Goal: Information Seeking & Learning: Compare options

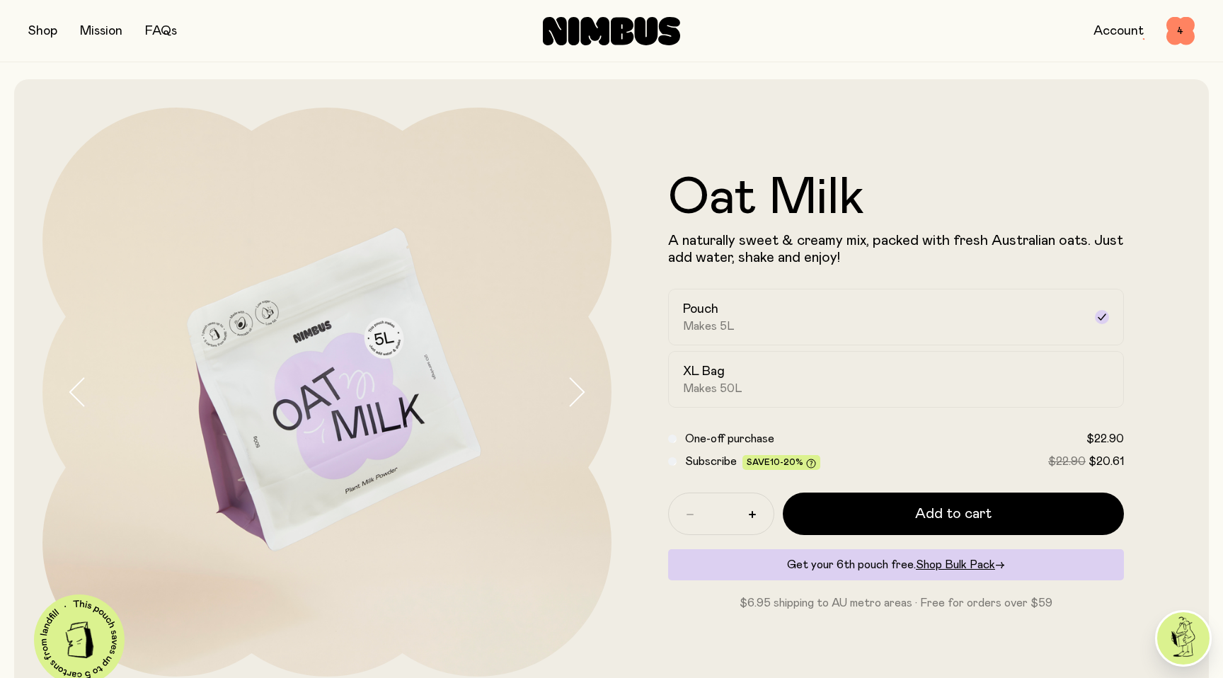
click at [610, 35] on icon at bounding box center [611, 31] width 137 height 28
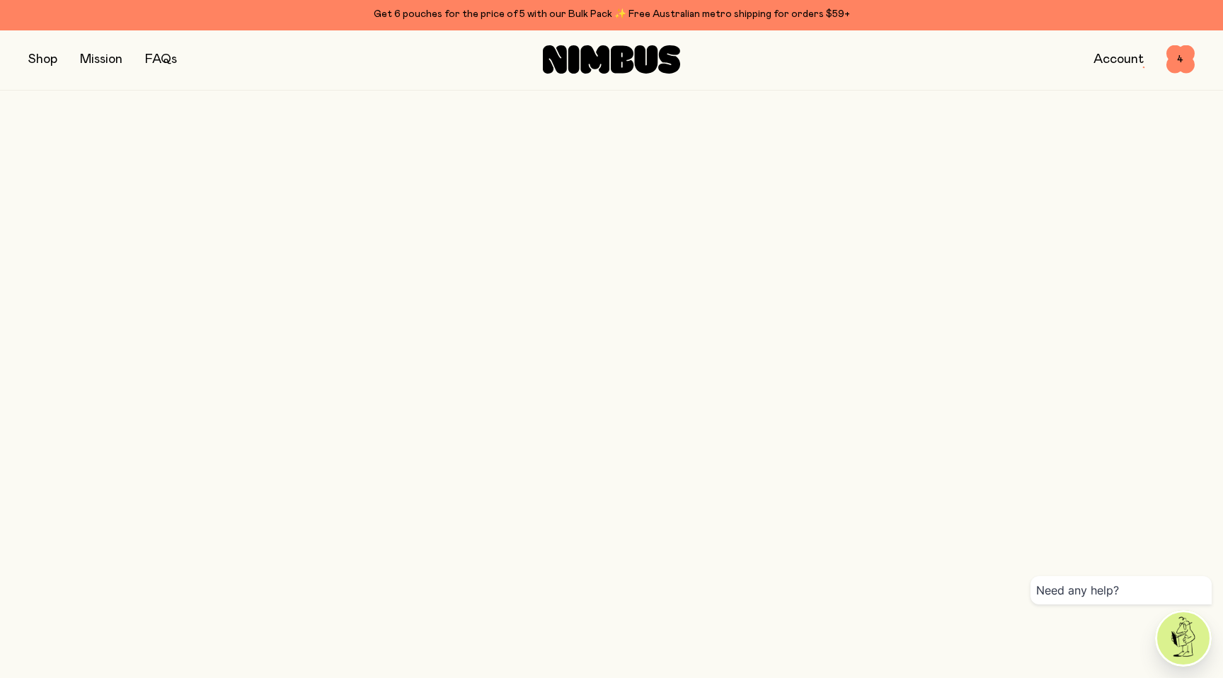
click at [613, 62] on icon at bounding box center [622, 59] width 23 height 28
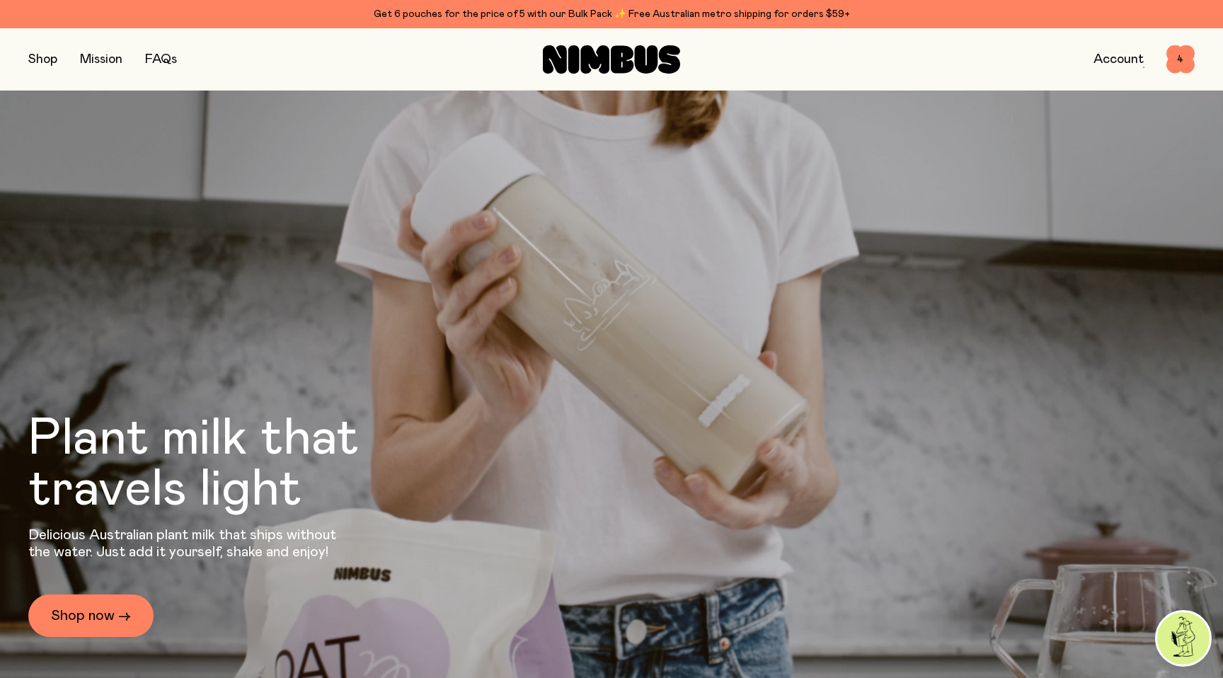
click at [41, 61] on button "button" at bounding box center [42, 60] width 29 height 20
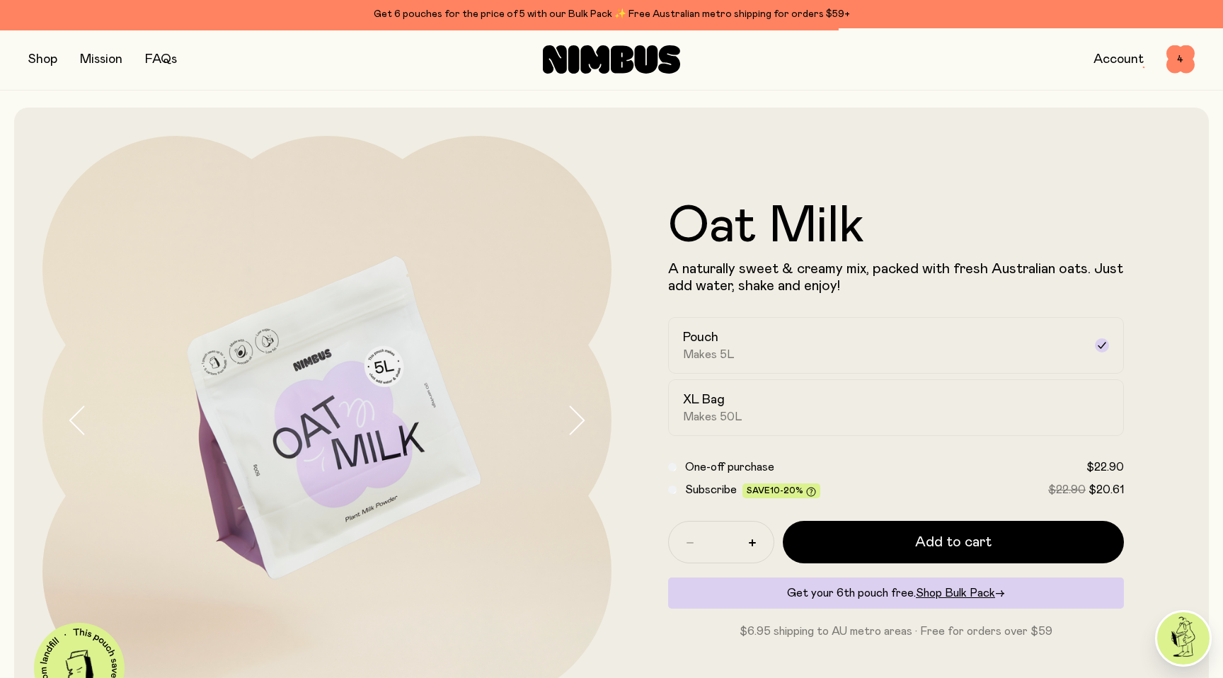
click at [40, 52] on button "button" at bounding box center [42, 60] width 29 height 20
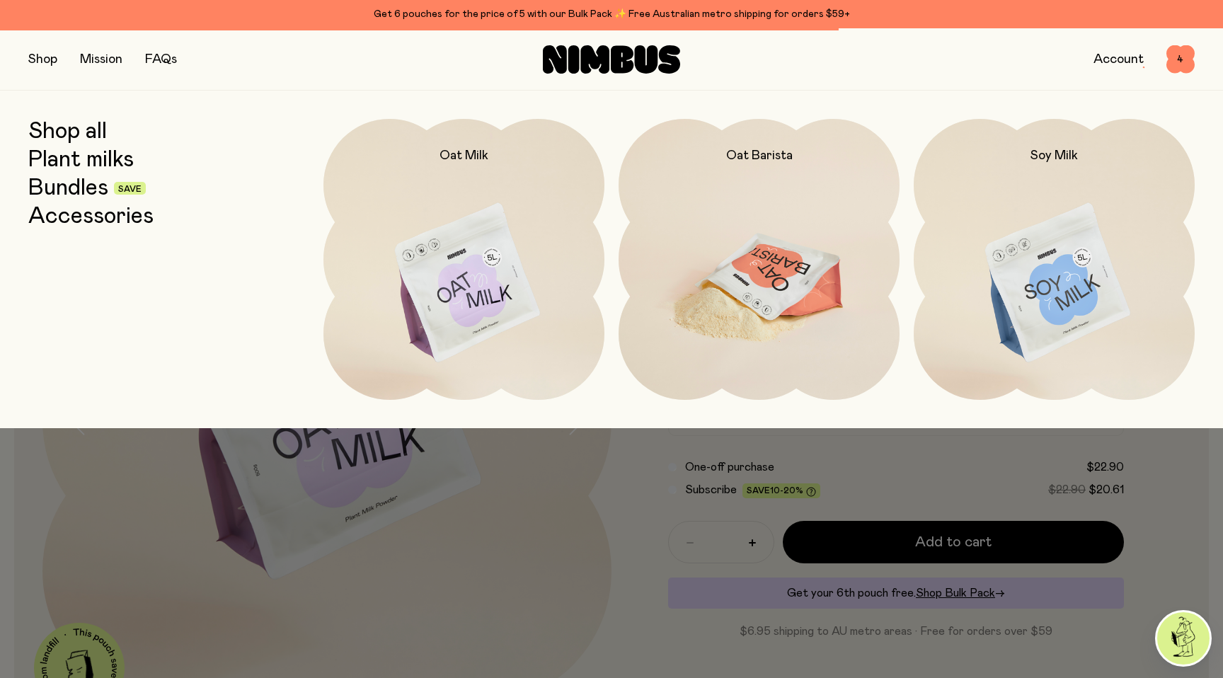
click at [691, 224] on img at bounding box center [759, 284] width 281 height 330
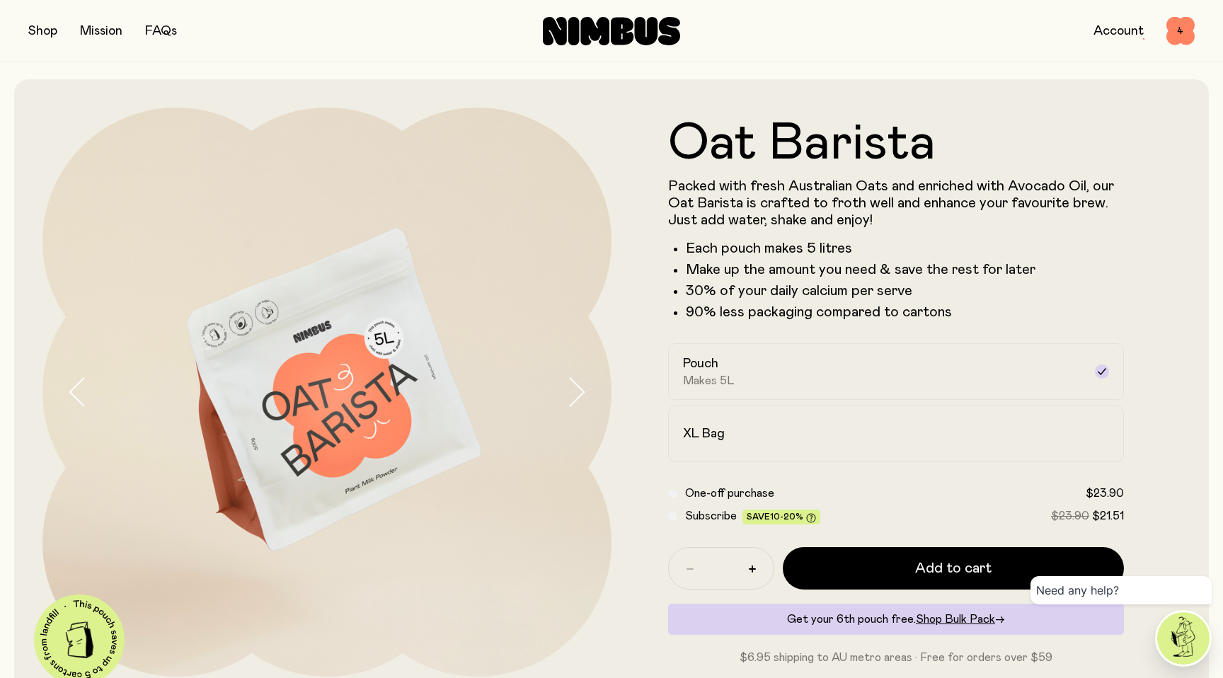
click at [40, 35] on button "button" at bounding box center [42, 31] width 29 height 20
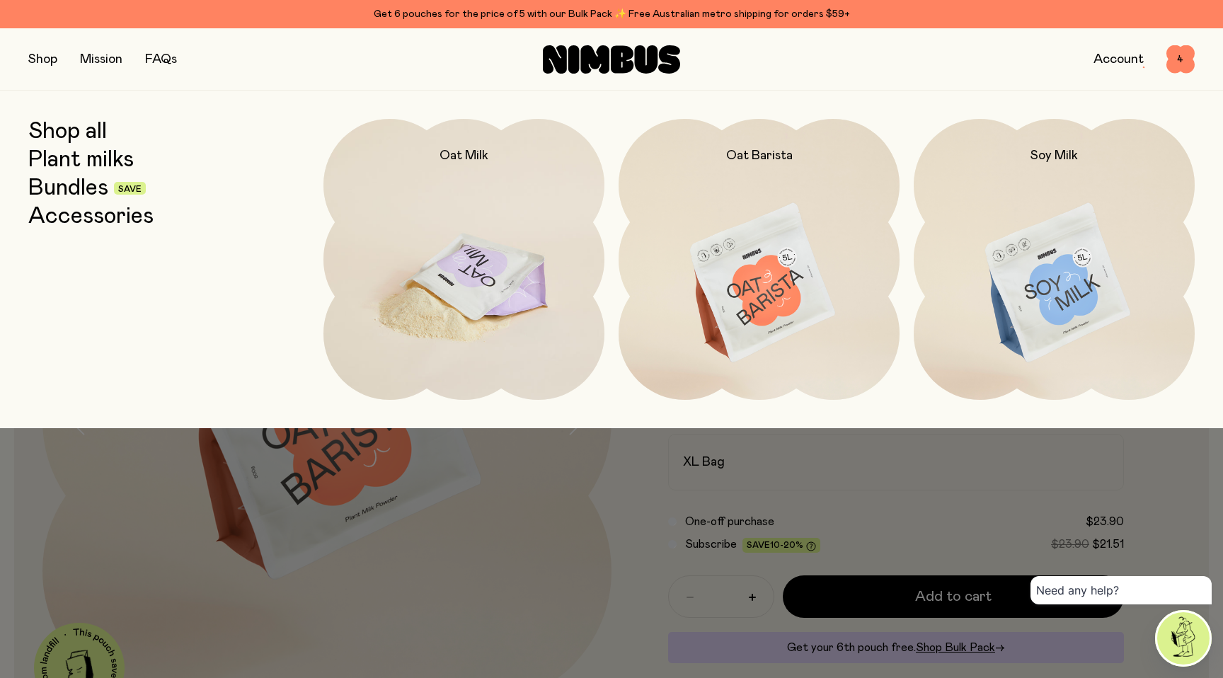
click at [476, 221] on img at bounding box center [463, 284] width 281 height 330
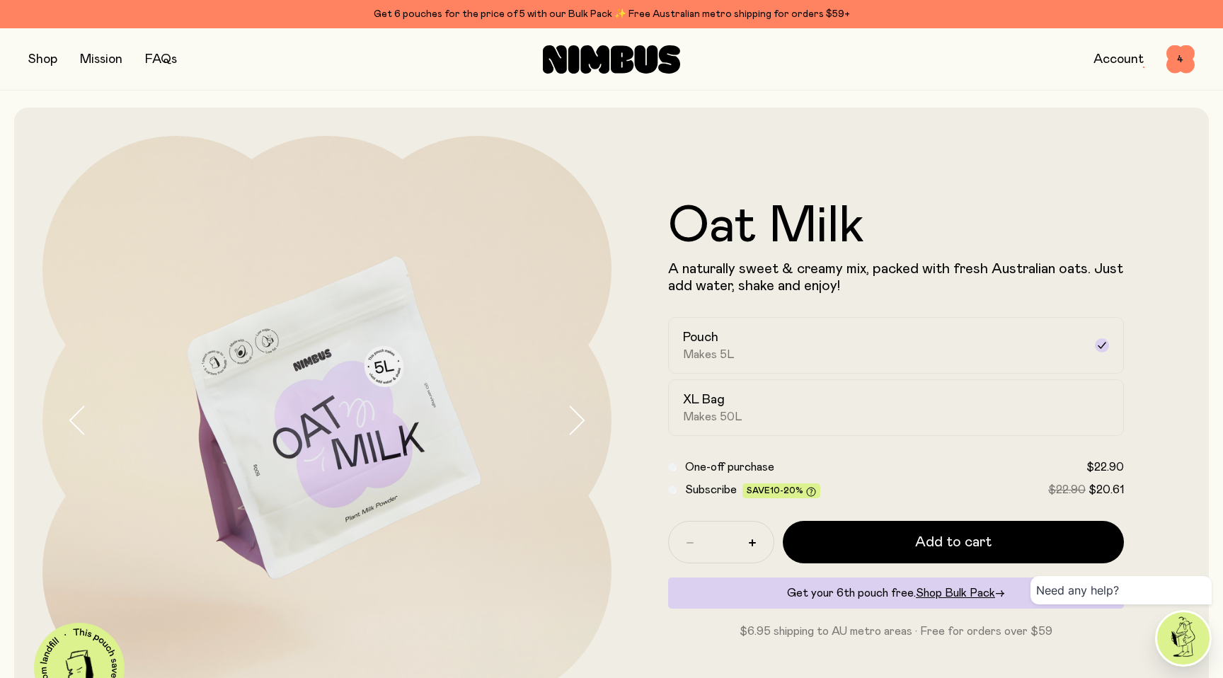
click at [47, 62] on button "button" at bounding box center [42, 60] width 29 height 20
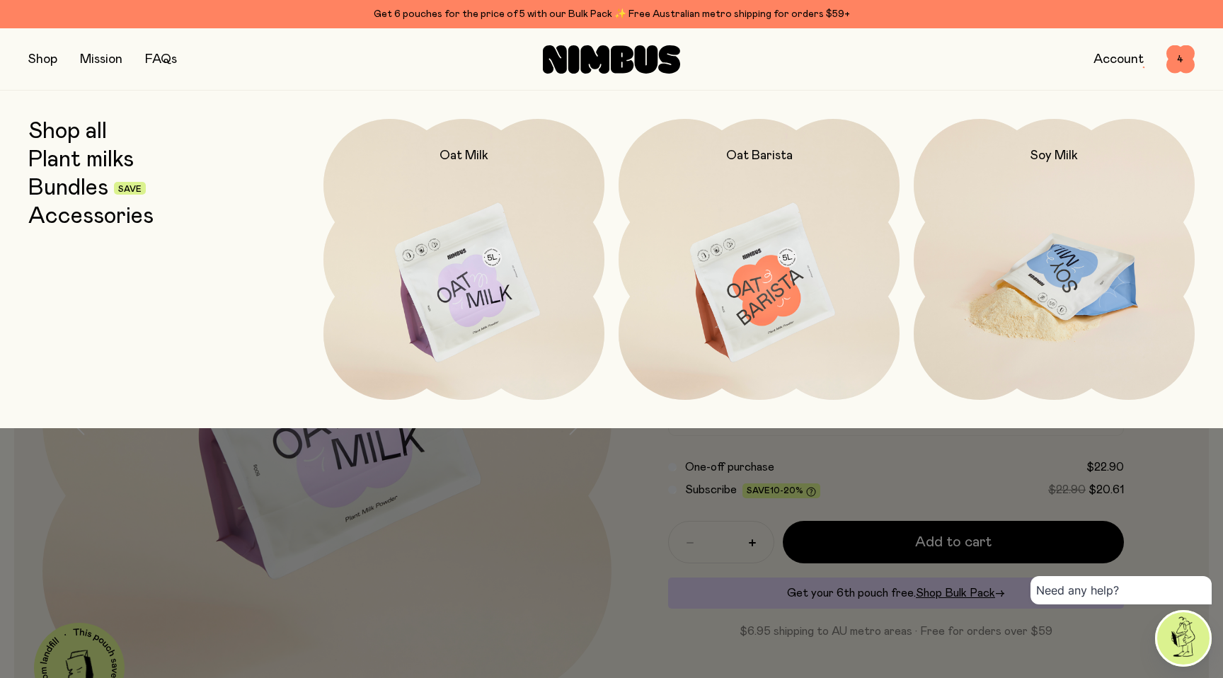
click at [1039, 168] on img at bounding box center [1054, 284] width 281 height 330
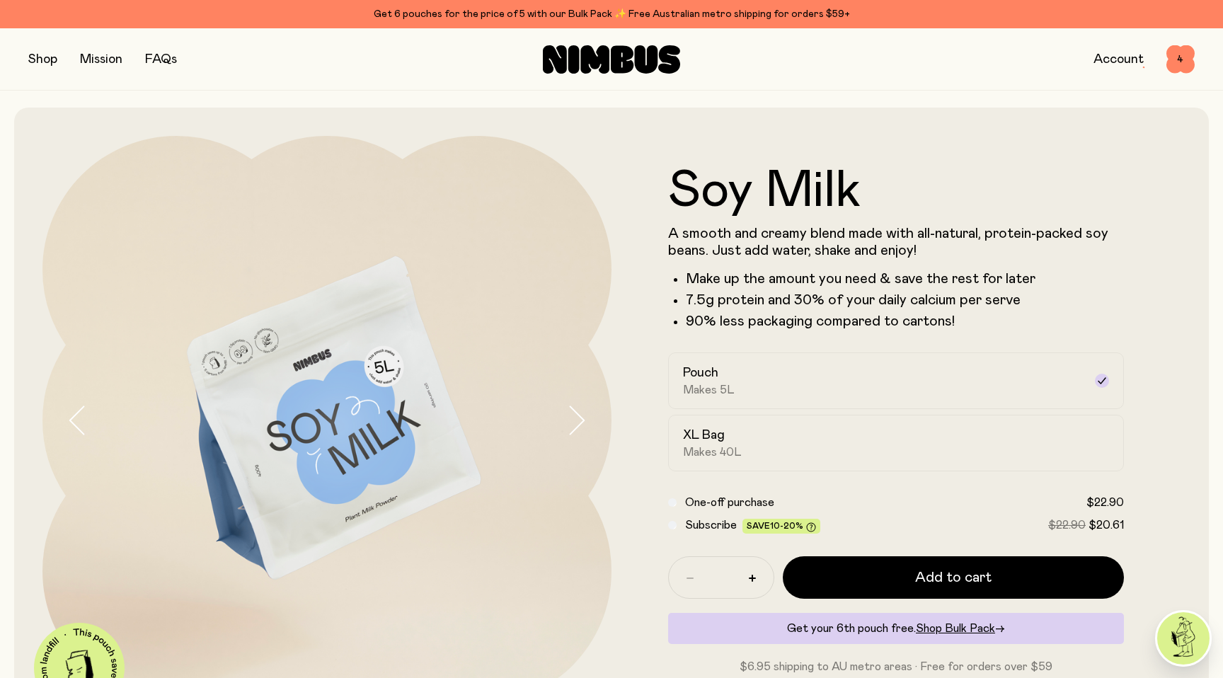
click at [43, 60] on button "button" at bounding box center [42, 60] width 29 height 20
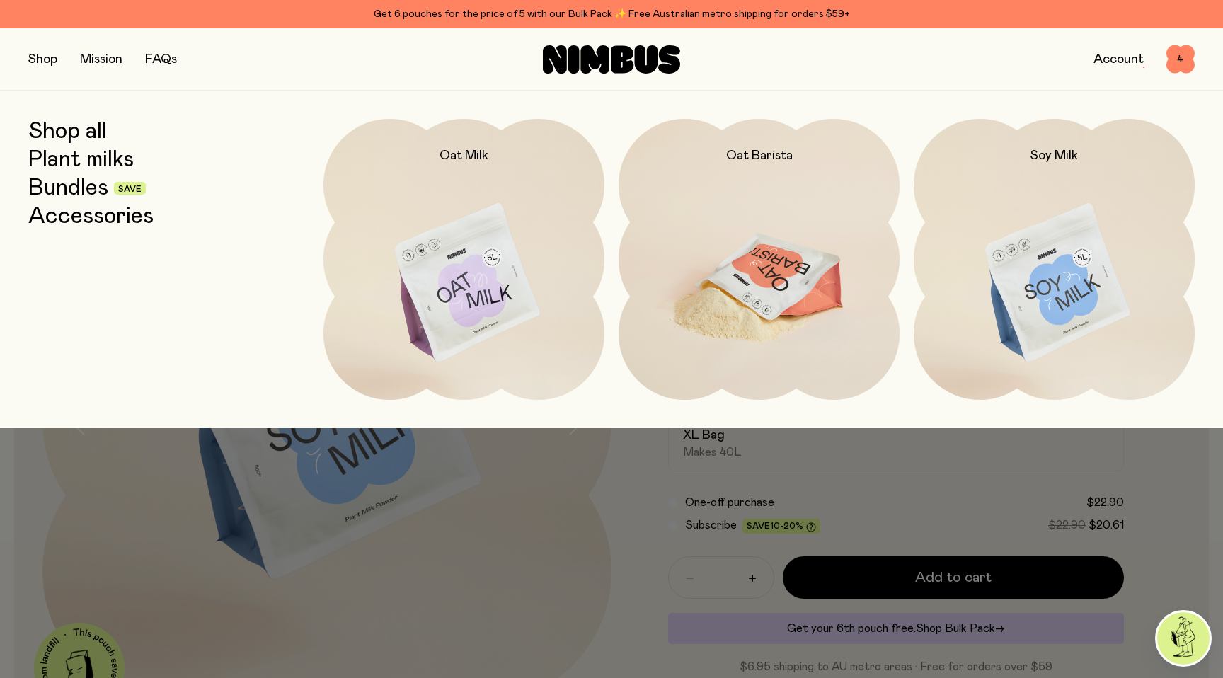
click at [833, 248] on img at bounding box center [759, 284] width 281 height 330
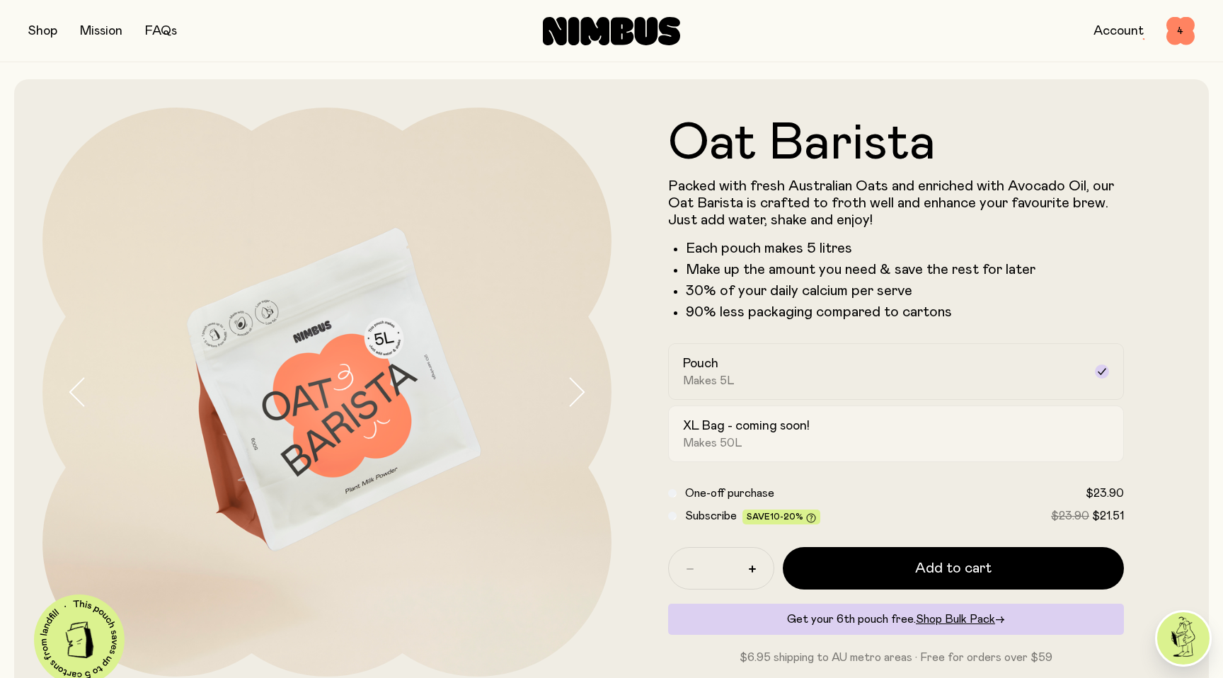
click at [955, 424] on div "XL Bag - coming soon! Makes 50L" at bounding box center [883, 434] width 401 height 33
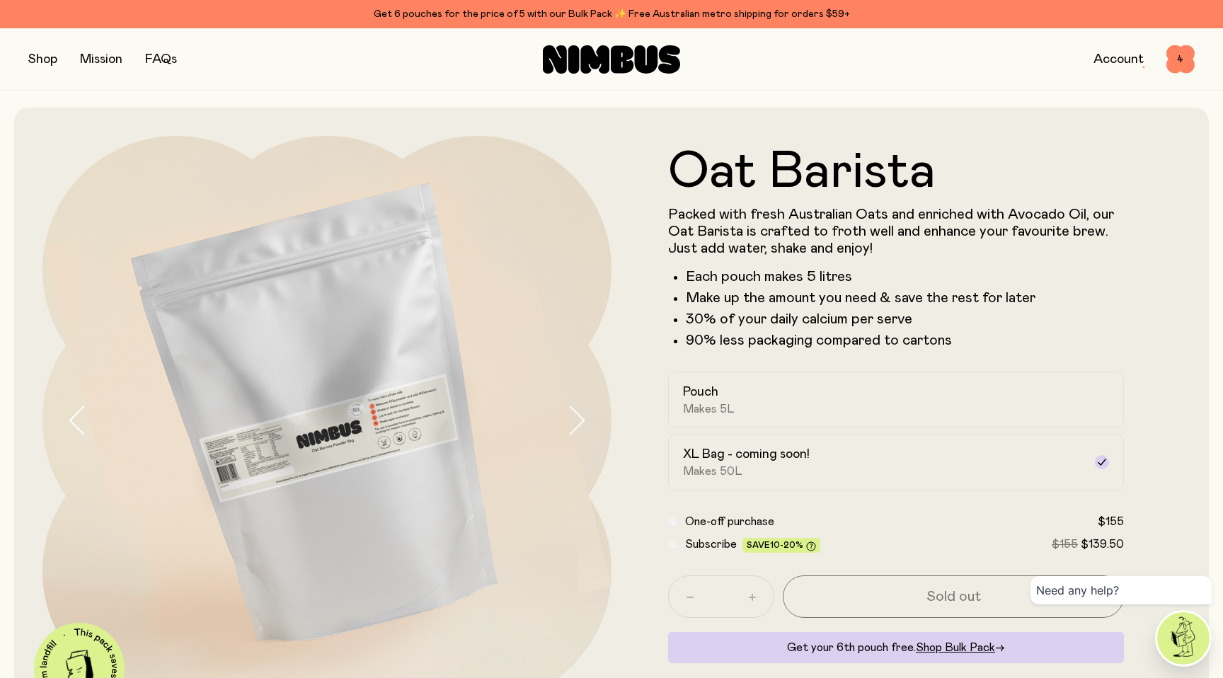
click at [920, 364] on form "Oat Barista Packed with fresh Australian Oats and enriched with Avocado Oil, ou…" at bounding box center [895, 421] width 569 height 548
click at [909, 381] on label "Pouch Makes 5L" at bounding box center [896, 400] width 456 height 57
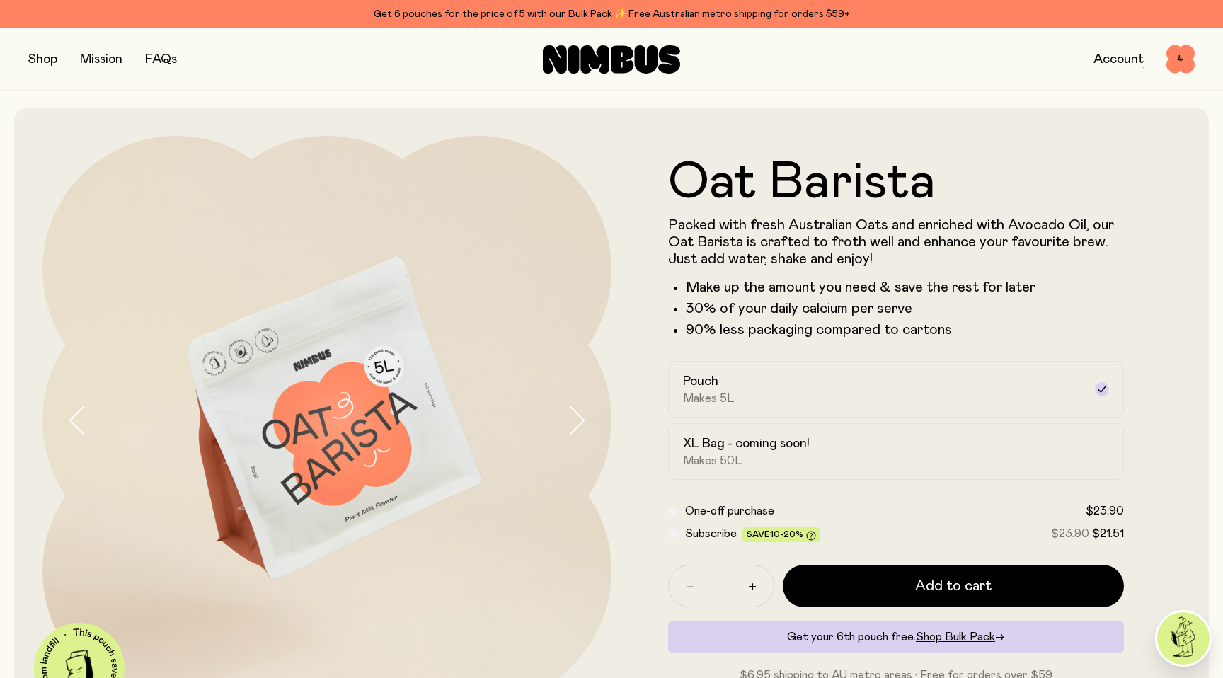
click at [50, 62] on button "button" at bounding box center [42, 60] width 29 height 20
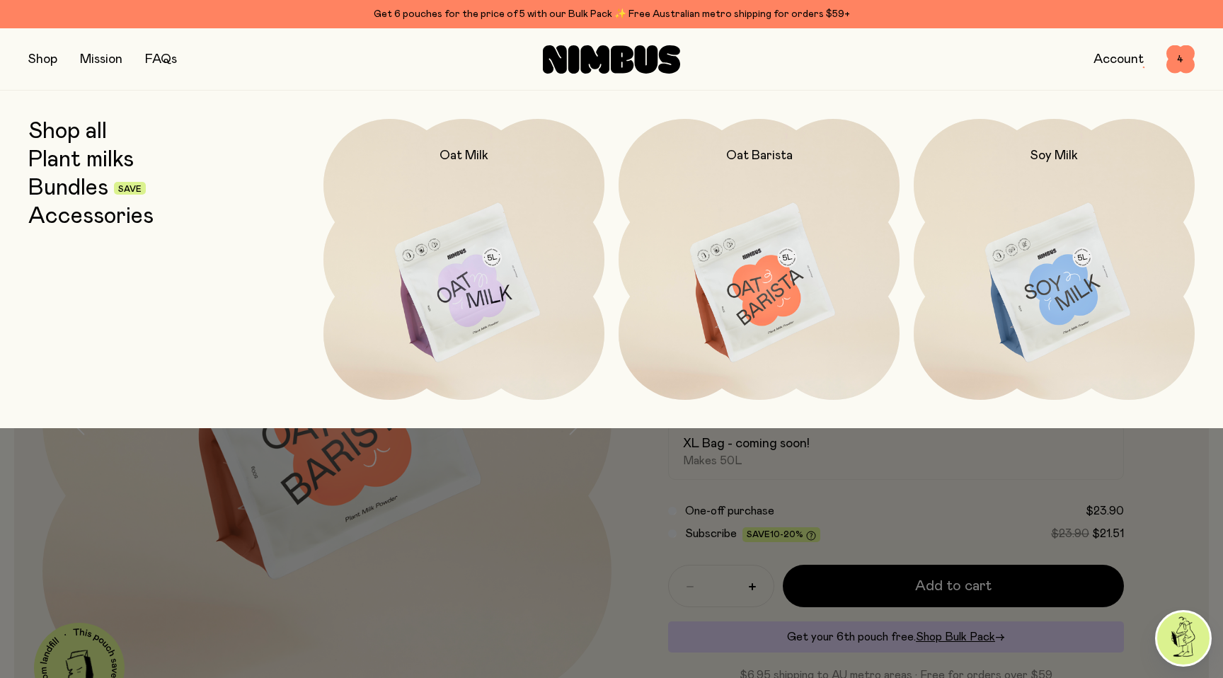
click at [71, 188] on link "Bundles" at bounding box center [68, 188] width 80 height 25
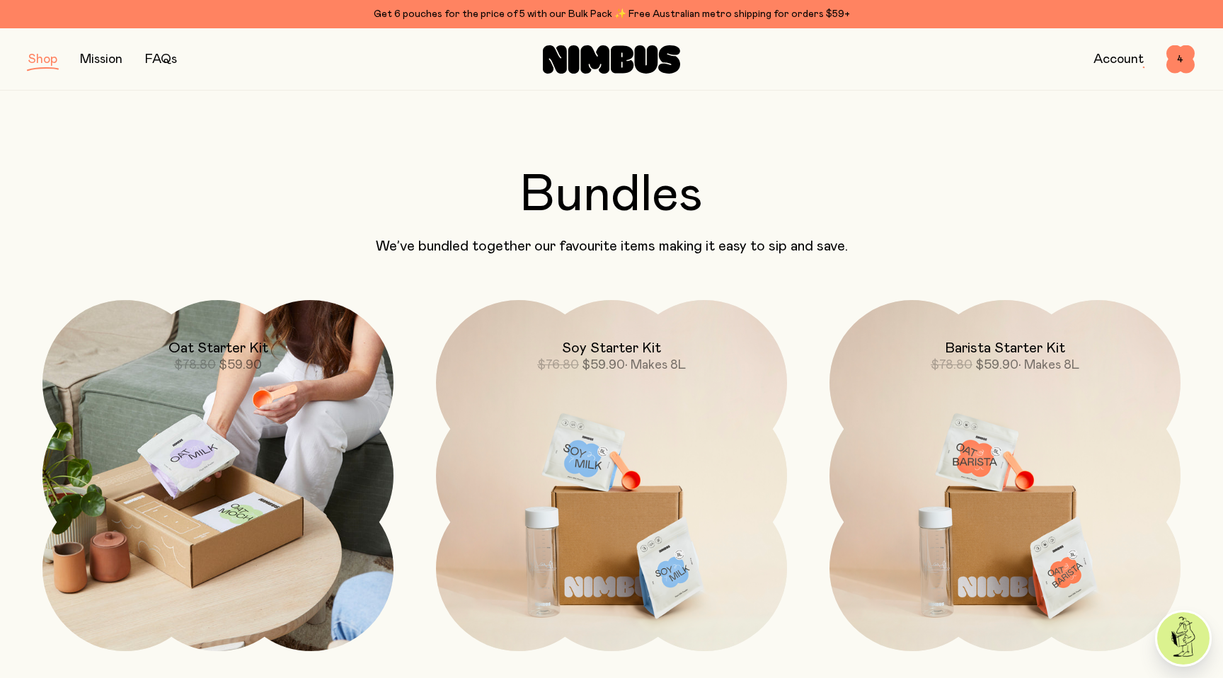
click at [229, 380] on img at bounding box center [217, 475] width 351 height 351
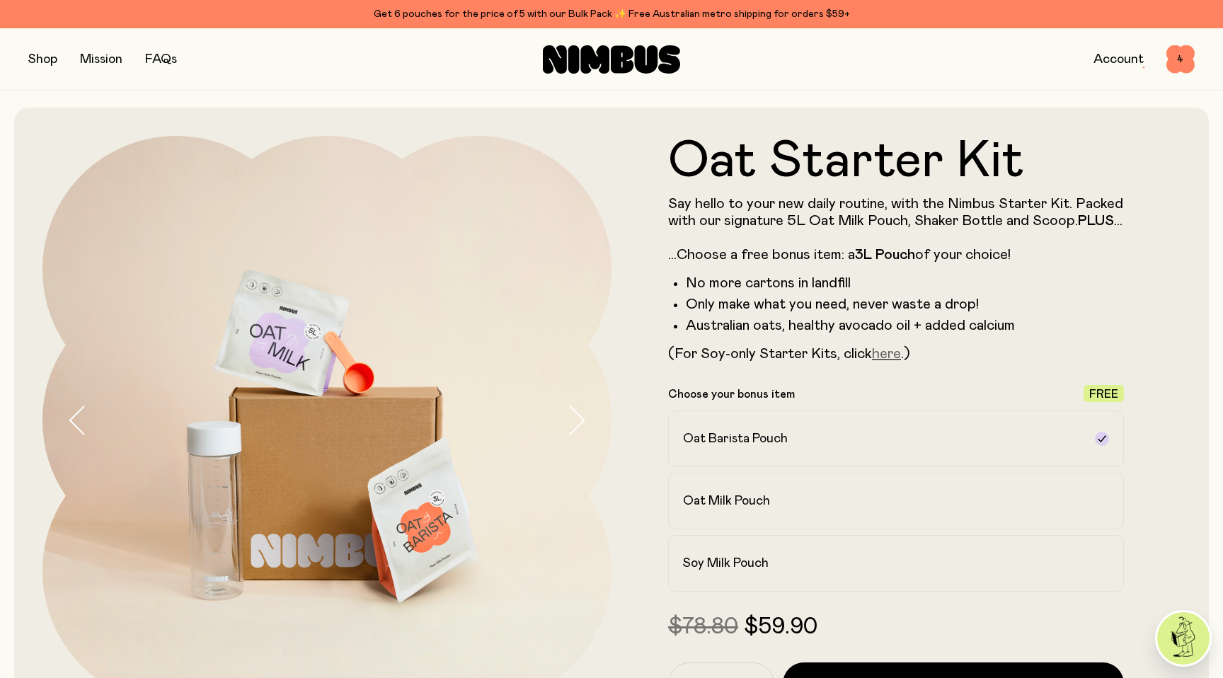
click at [885, 361] on link "here" at bounding box center [886, 354] width 29 height 14
click at [50, 54] on button "button" at bounding box center [42, 60] width 29 height 20
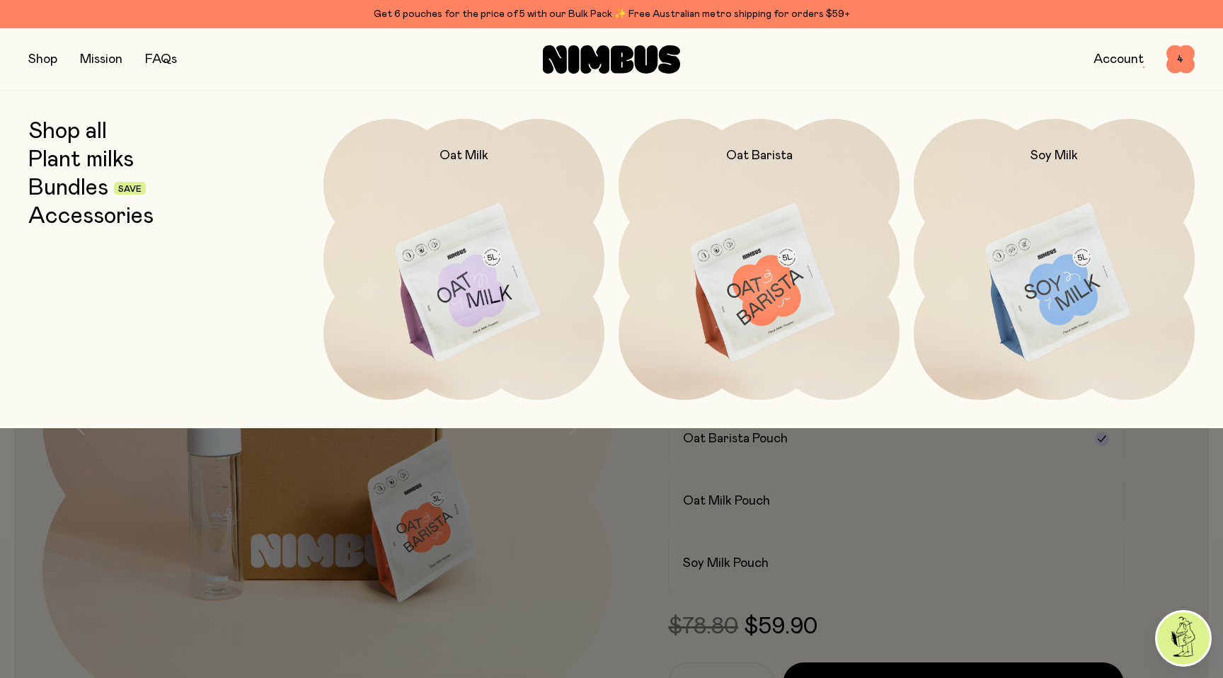
click at [86, 191] on link "Bundles" at bounding box center [68, 188] width 80 height 25
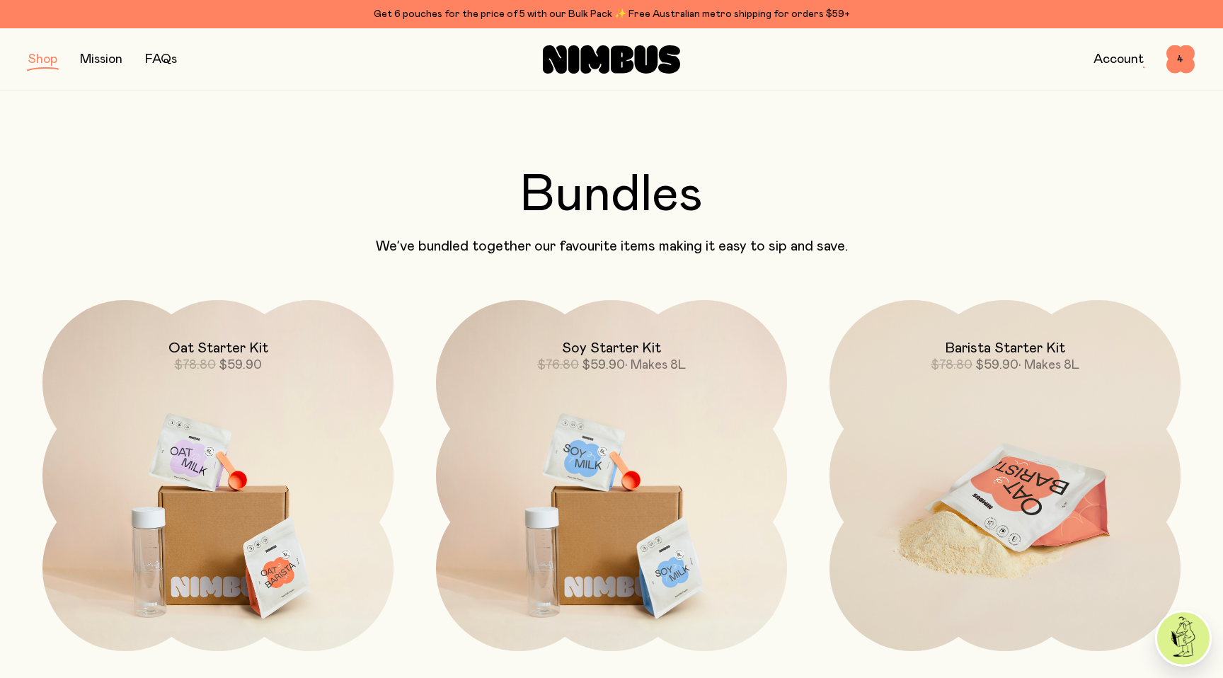
click at [937, 352] on div "Barista Starter Kit $78.80 $59.90 • Makes 8L" at bounding box center [1004, 337] width 351 height 74
